Goal: Task Accomplishment & Management: Manage account settings

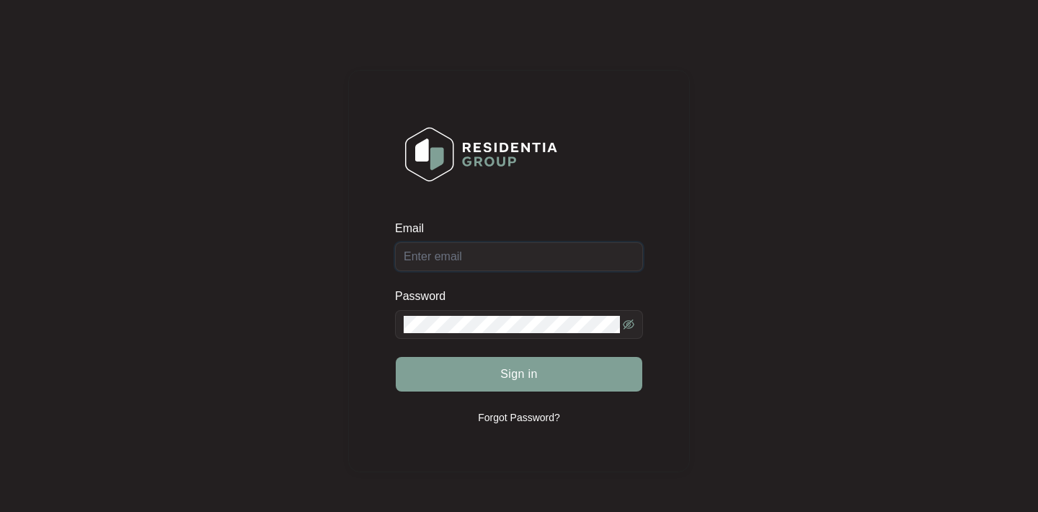
type input "[PERSON_NAME][EMAIL_ADDRESS][PERSON_NAME][DOMAIN_NAME]"
click at [519, 374] on button "Sign in" at bounding box center [519, 374] width 247 height 35
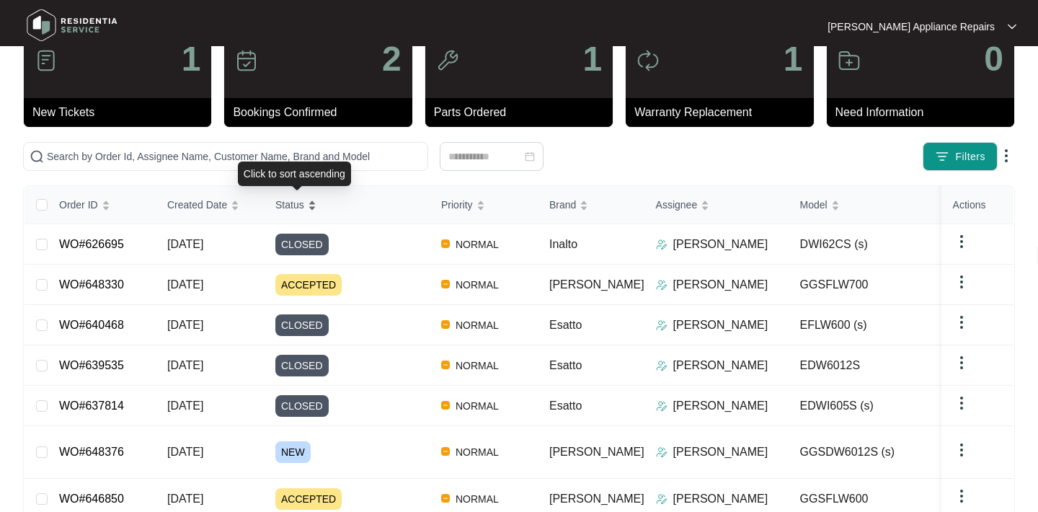
scroll to position [53, 0]
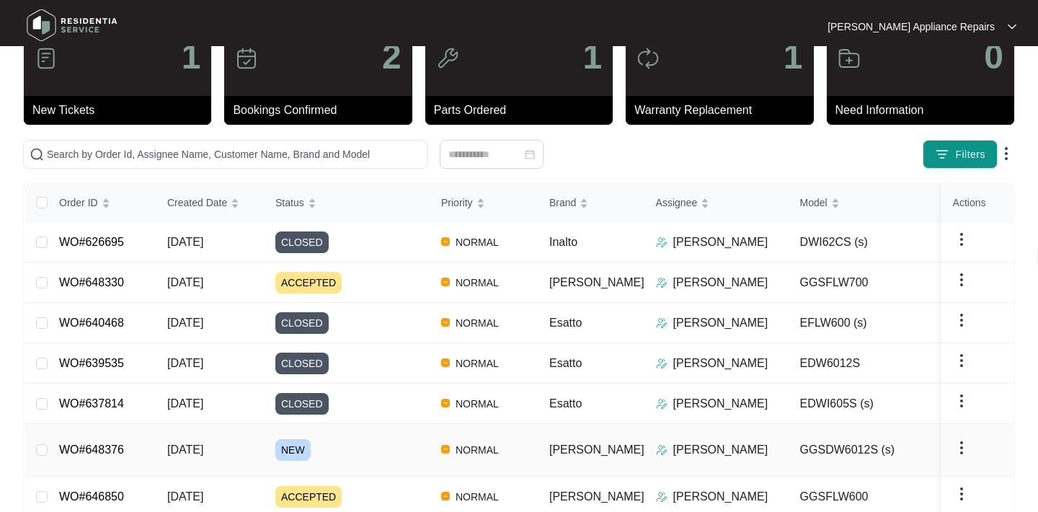
click at [194, 443] on span "[DATE]" at bounding box center [185, 449] width 36 height 12
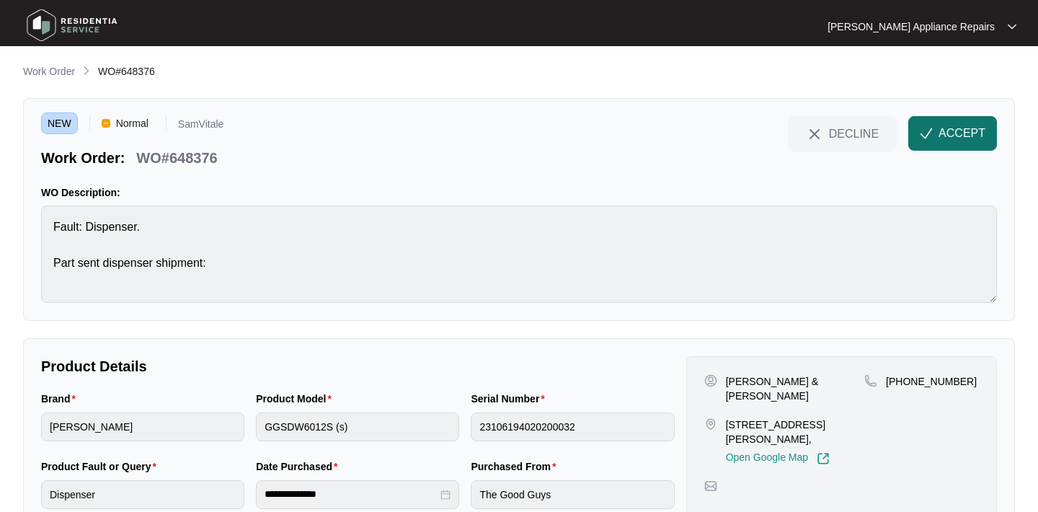
click at [942, 135] on span "ACCEPT" at bounding box center [962, 133] width 47 height 17
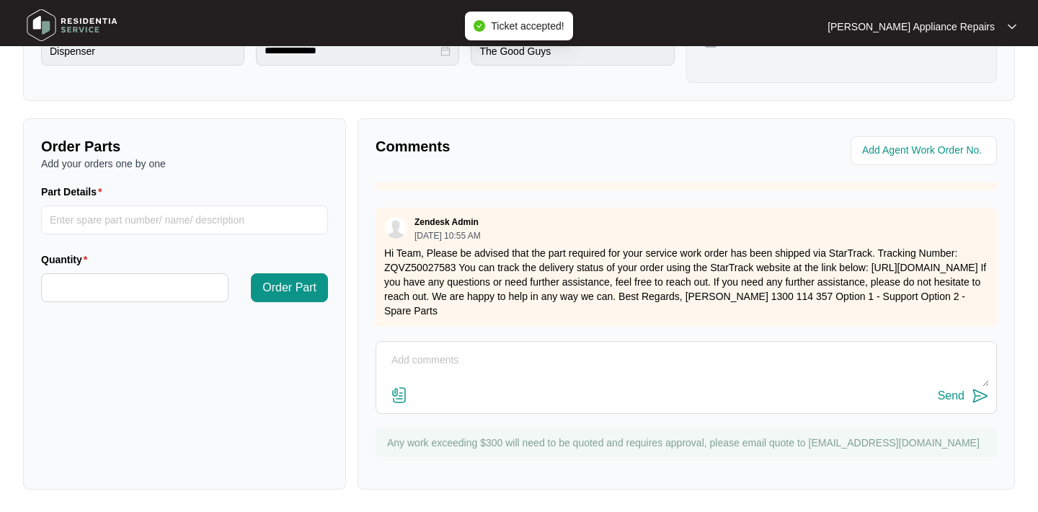
scroll to position [207, 0]
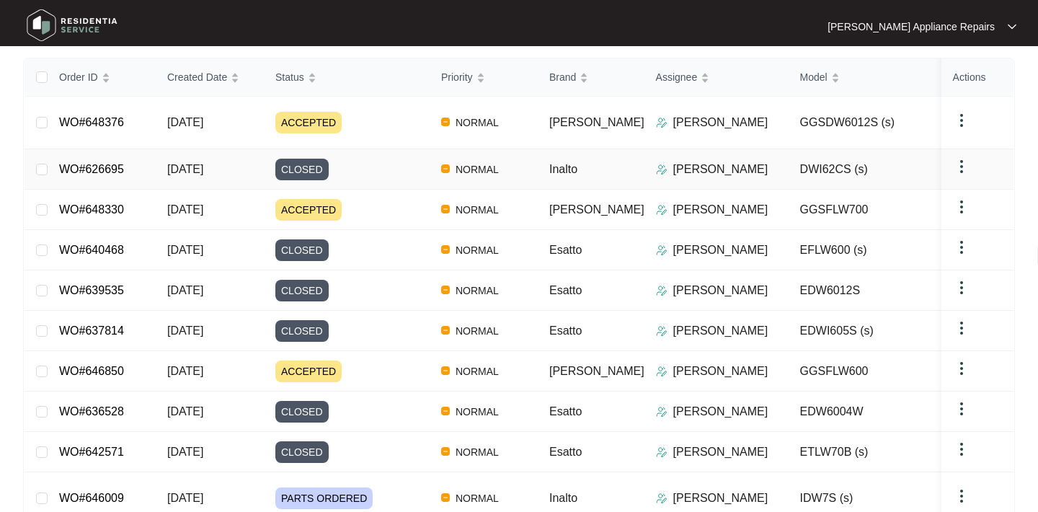
scroll to position [181, 0]
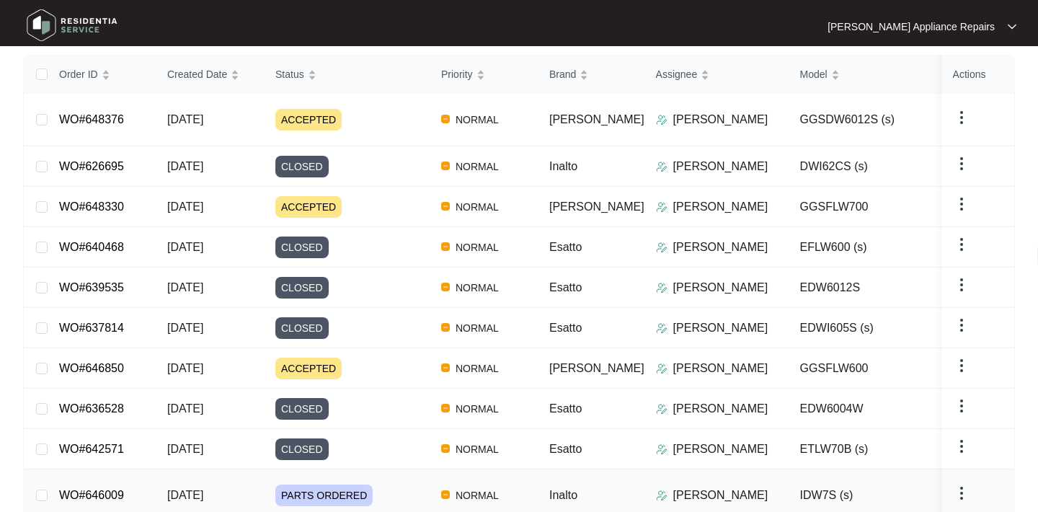
click at [146, 469] on td "WO#646009" at bounding box center [102, 495] width 108 height 53
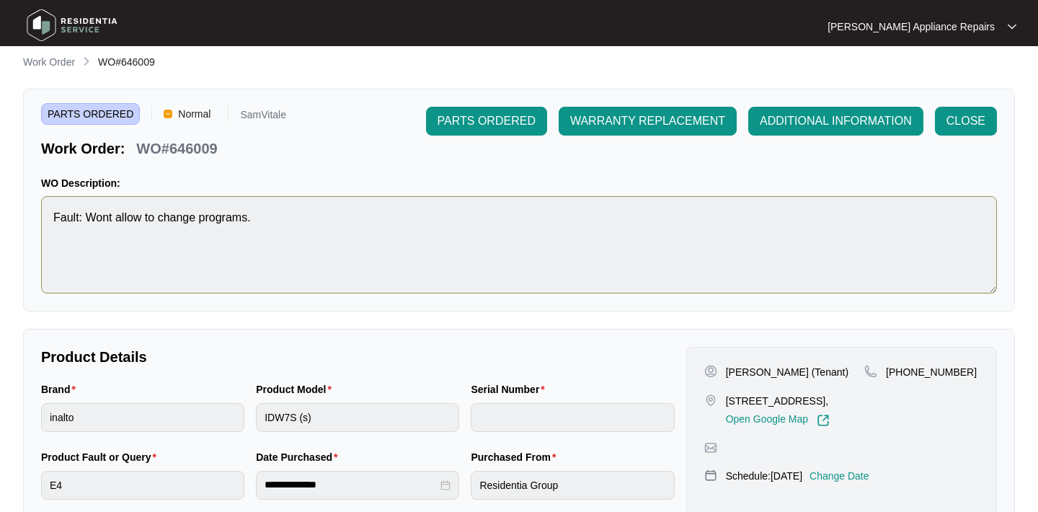
scroll to position [10, 0]
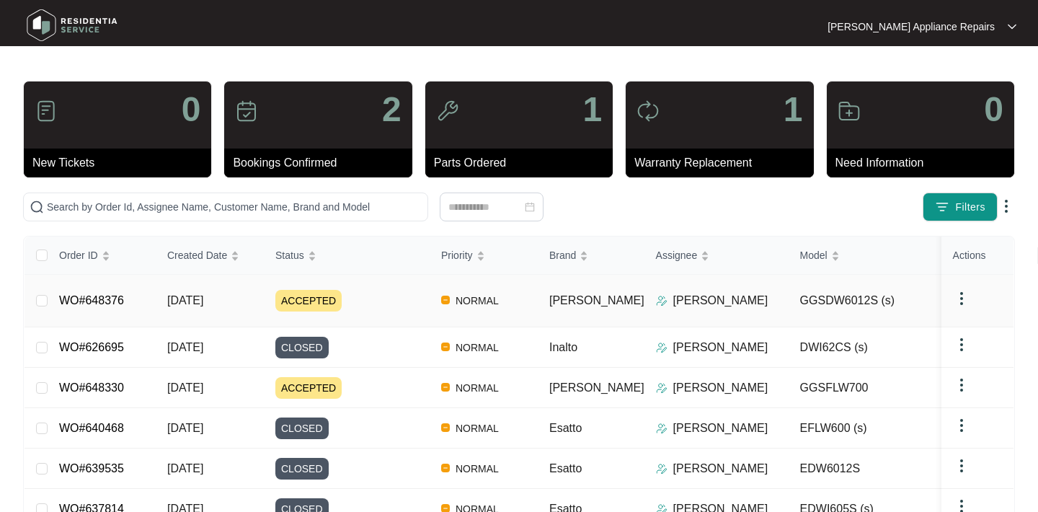
click at [99, 294] on link "WO#648376" at bounding box center [91, 300] width 65 height 12
click at [172, 381] on span "[DATE]" at bounding box center [185, 387] width 36 height 12
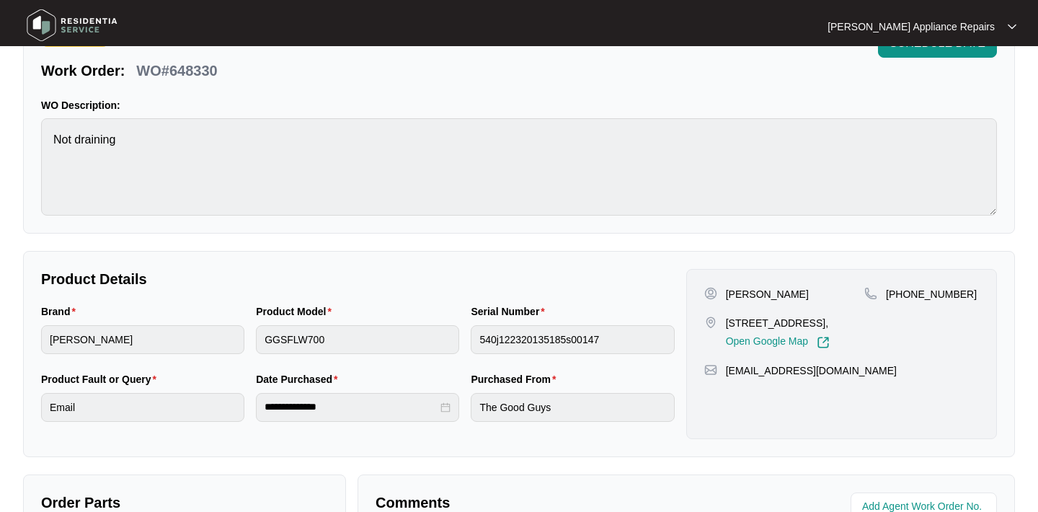
scroll to position [86, 0]
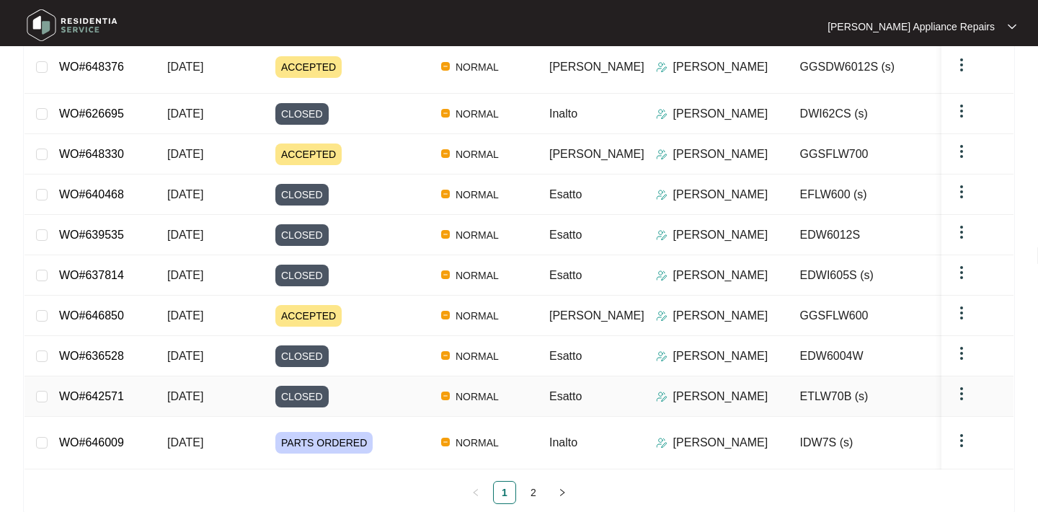
scroll to position [231, 0]
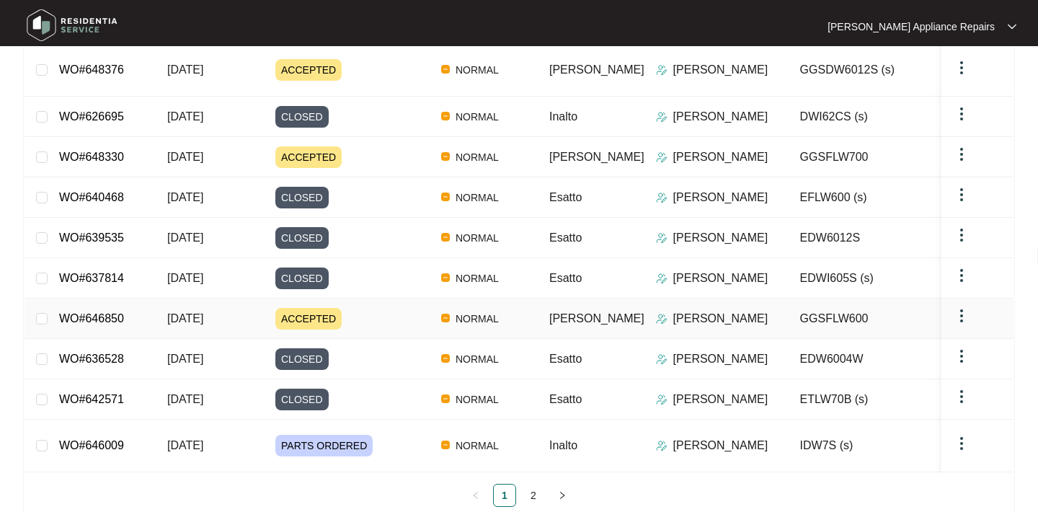
click at [684, 310] on p "[PERSON_NAME]" at bounding box center [720, 318] width 95 height 17
click at [224, 310] on td "[DATE]" at bounding box center [210, 318] width 108 height 40
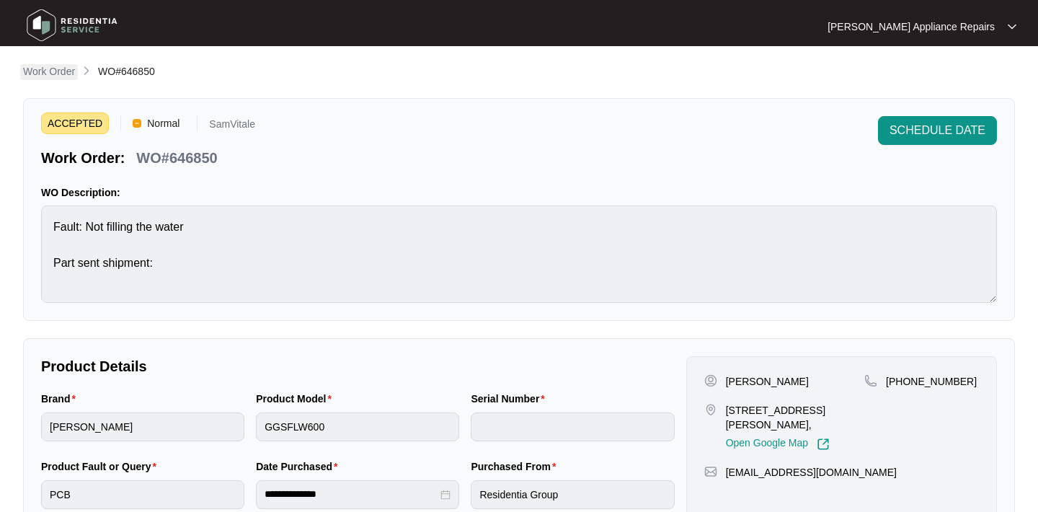
click at [48, 66] on p "Work Order" at bounding box center [49, 71] width 52 height 14
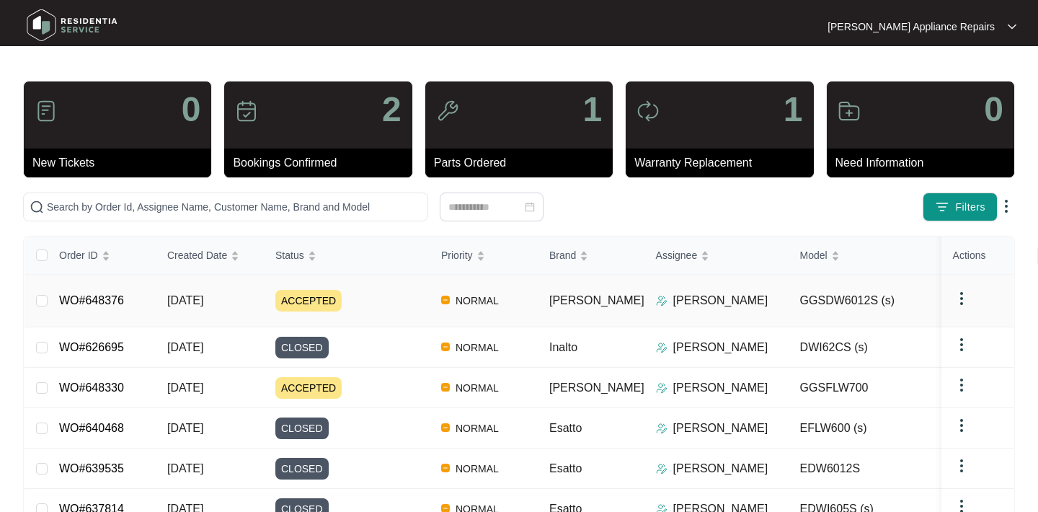
click at [211, 287] on td "[DATE]" at bounding box center [210, 301] width 108 height 53
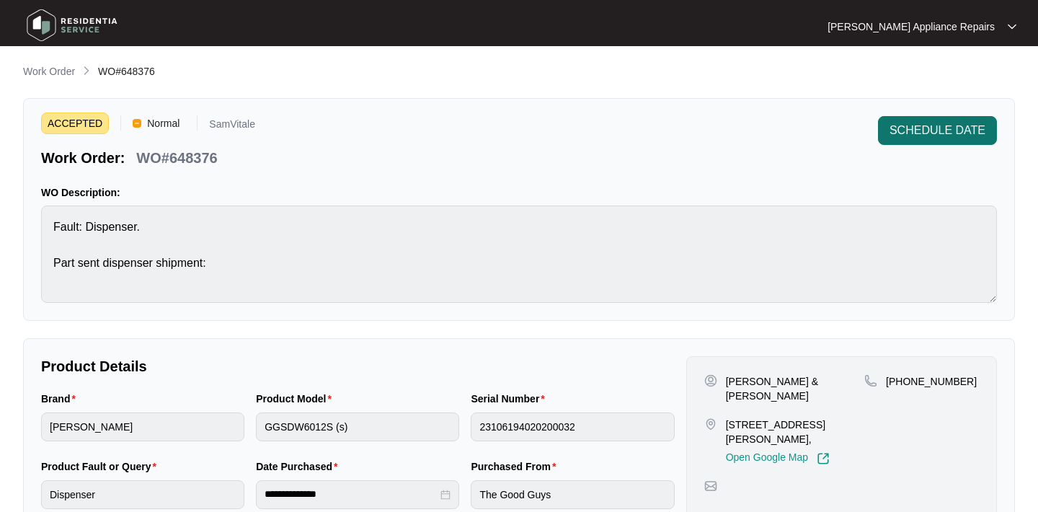
click at [915, 119] on button "SCHEDULE DATE" at bounding box center [937, 130] width 119 height 29
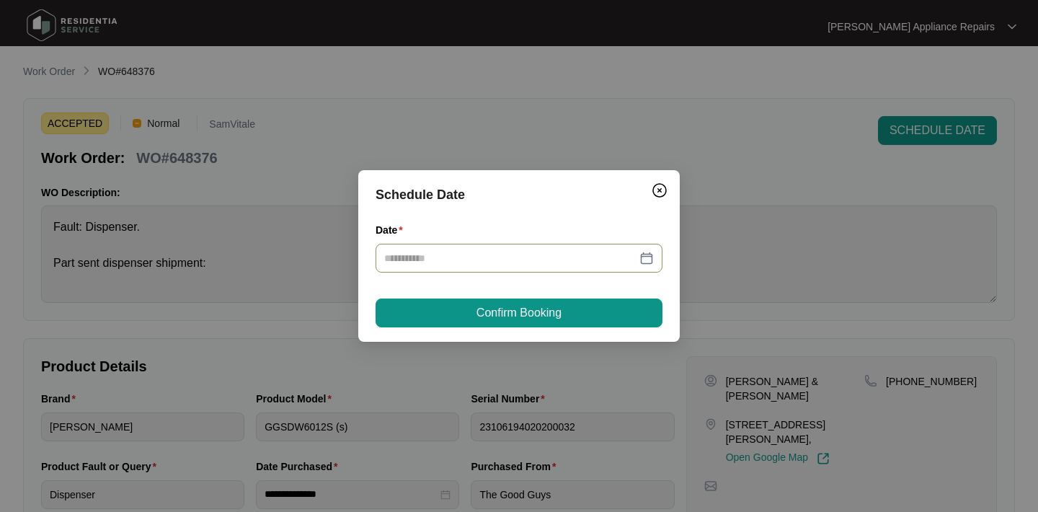
click at [492, 254] on input "Date" at bounding box center [510, 258] width 252 height 16
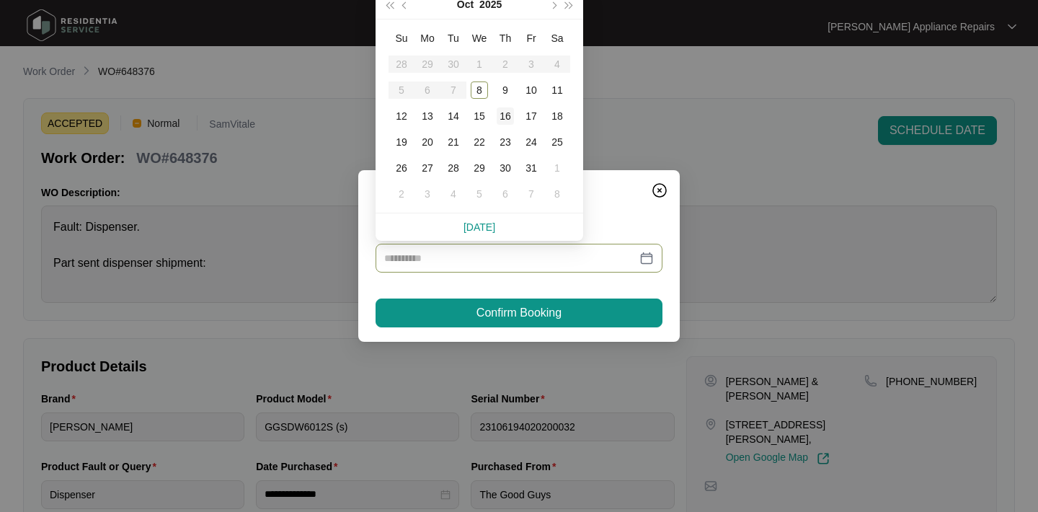
type input "**********"
click at [505, 120] on div "16" at bounding box center [505, 115] width 17 height 17
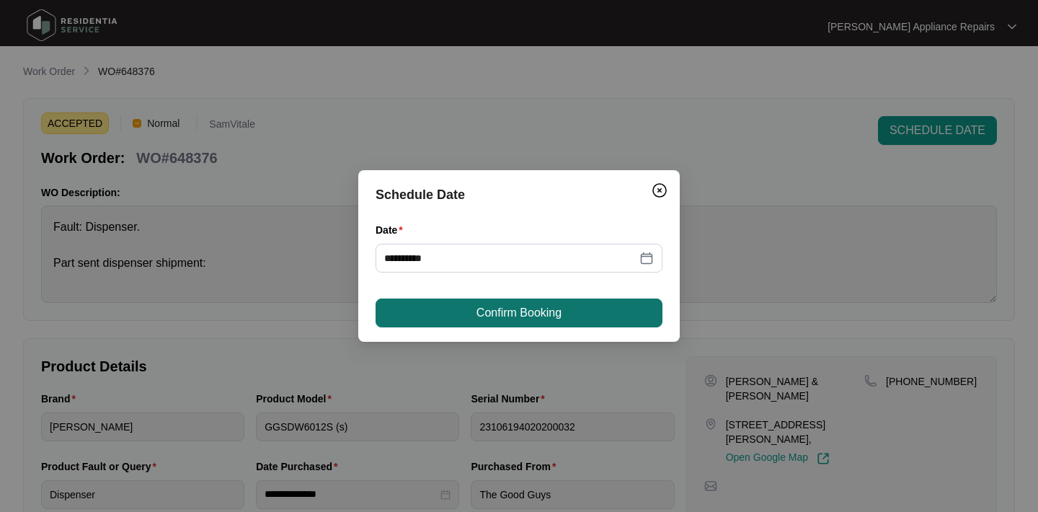
click at [546, 313] on span "Confirm Booking" at bounding box center [519, 312] width 85 height 17
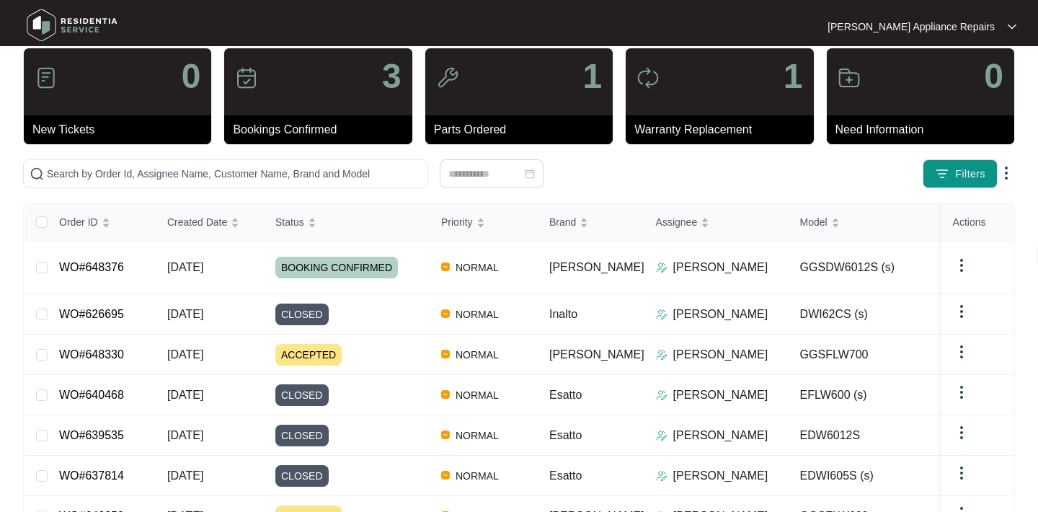
scroll to position [36, 0]
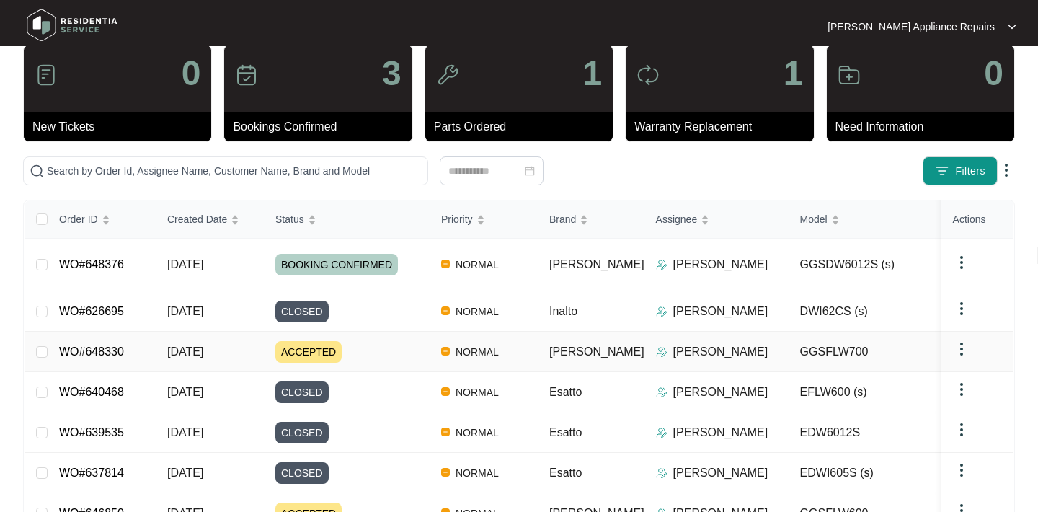
click at [203, 345] on span "[DATE]" at bounding box center [185, 351] width 36 height 12
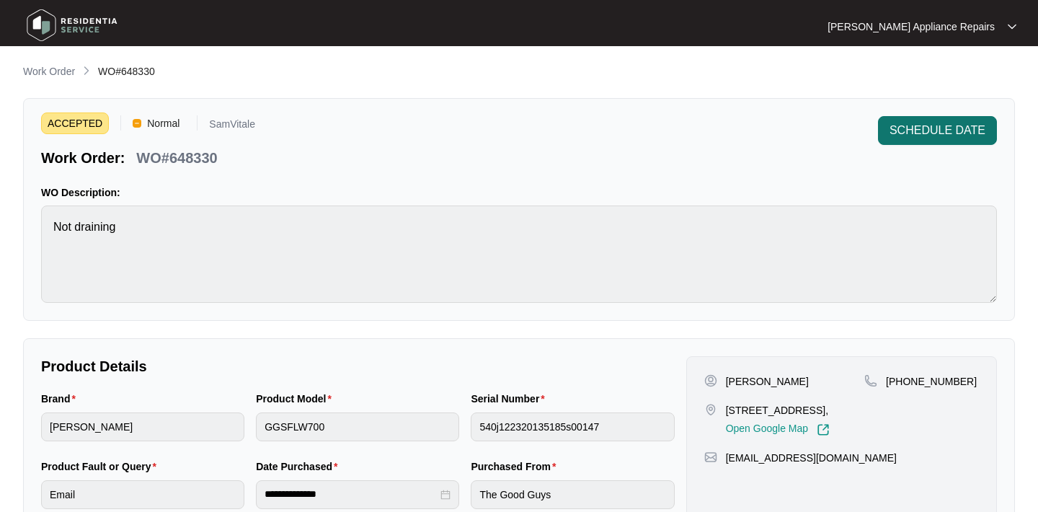
click at [944, 131] on span "SCHEDULE DATE" at bounding box center [938, 130] width 96 height 17
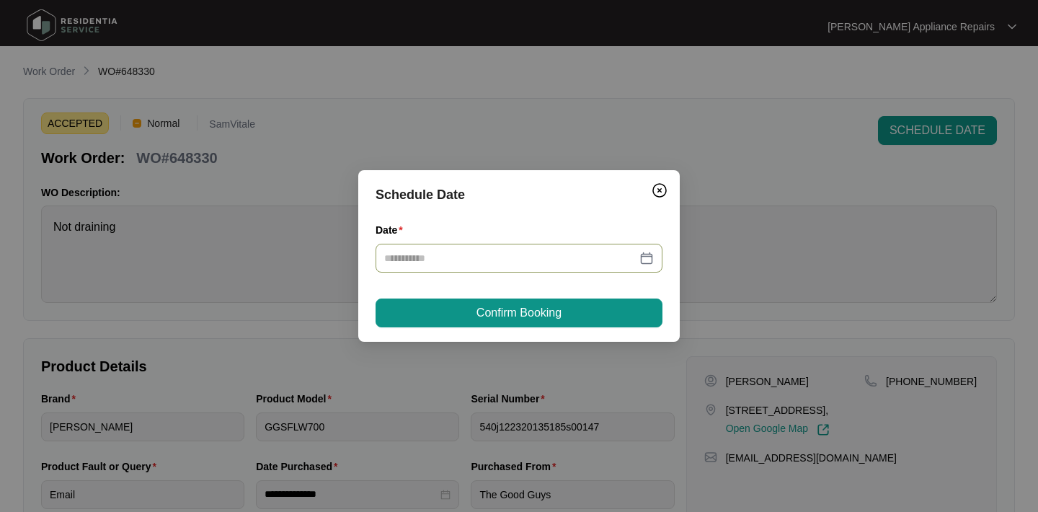
click at [476, 252] on input "Date" at bounding box center [510, 258] width 252 height 16
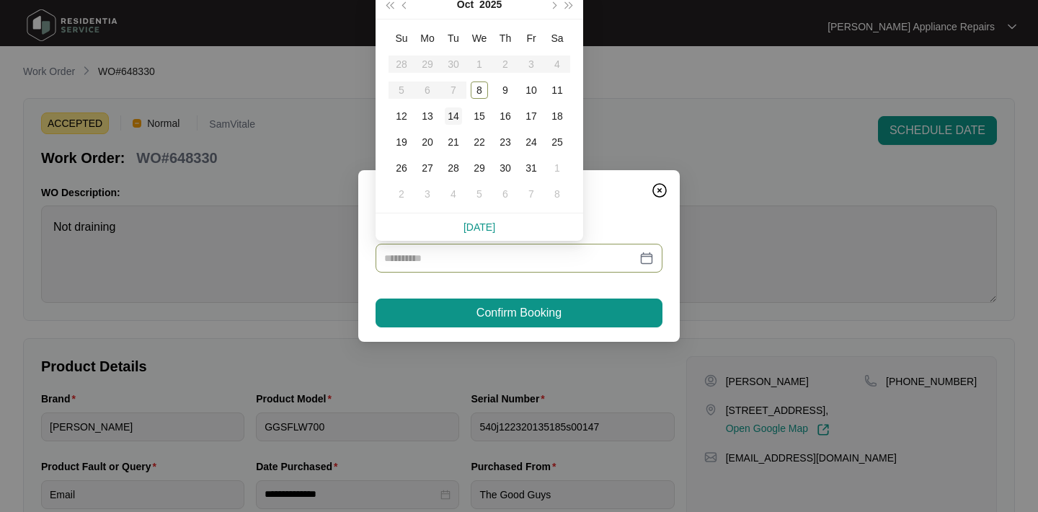
type input "**********"
click at [449, 119] on div "14" at bounding box center [453, 115] width 17 height 17
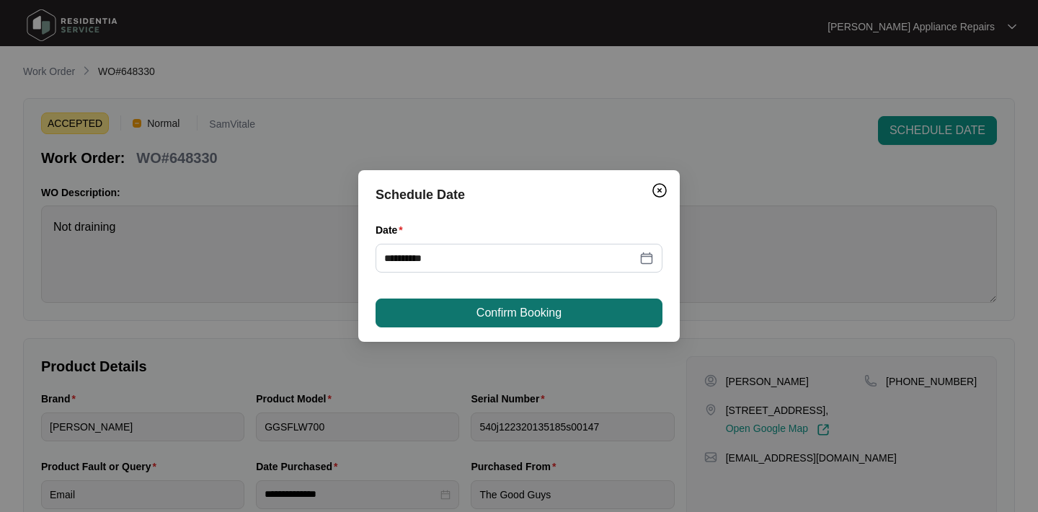
click at [536, 310] on span "Confirm Booking" at bounding box center [519, 312] width 85 height 17
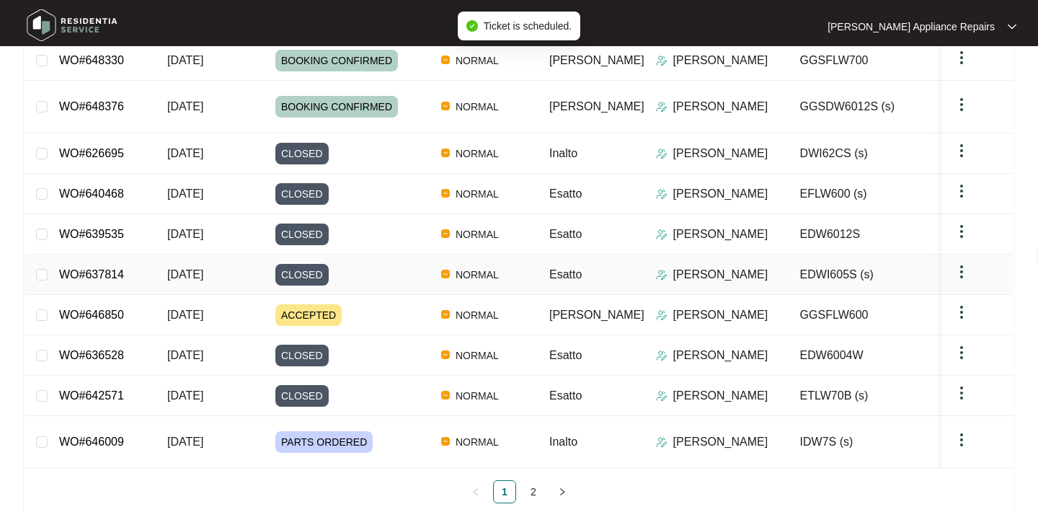
scroll to position [234, 0]
